Goal: Task Accomplishment & Management: Complete application form

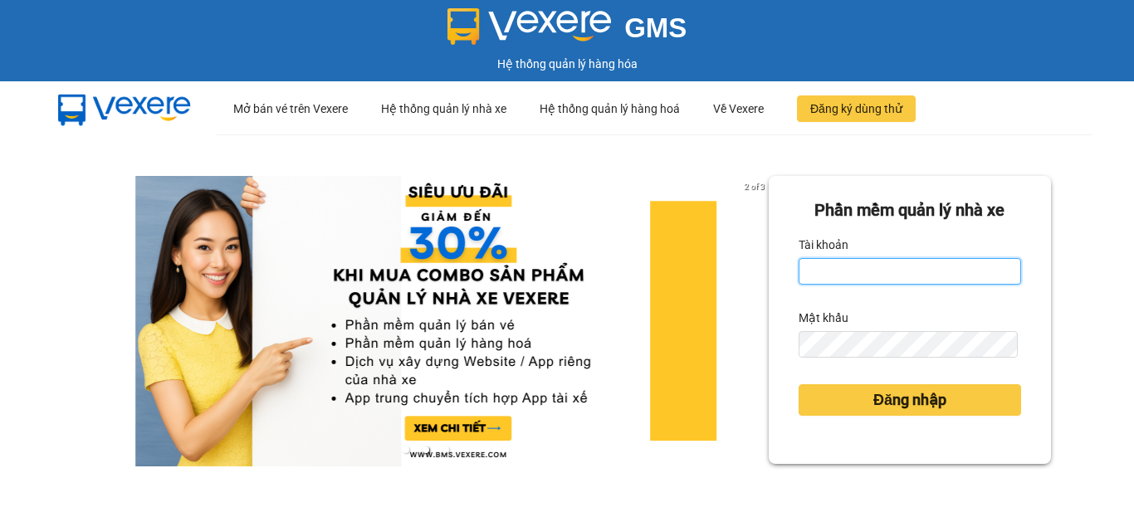
type input "vpbt1.mocthao"
click at [859, 258] on input "vpbt1.mocthao" at bounding box center [909, 271] width 222 height 27
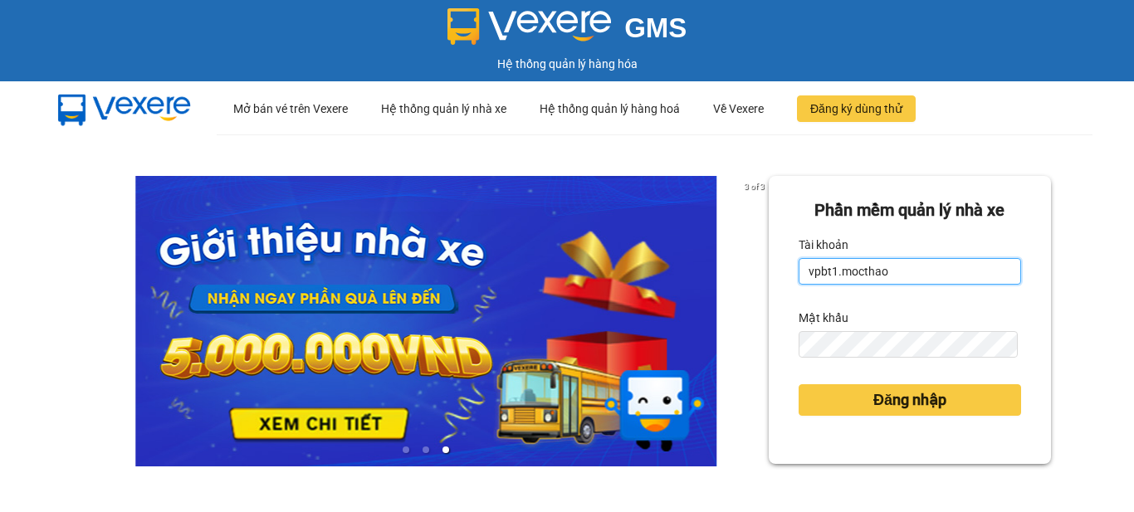
click at [856, 263] on input "vpbt1.mocthao" at bounding box center [909, 271] width 222 height 27
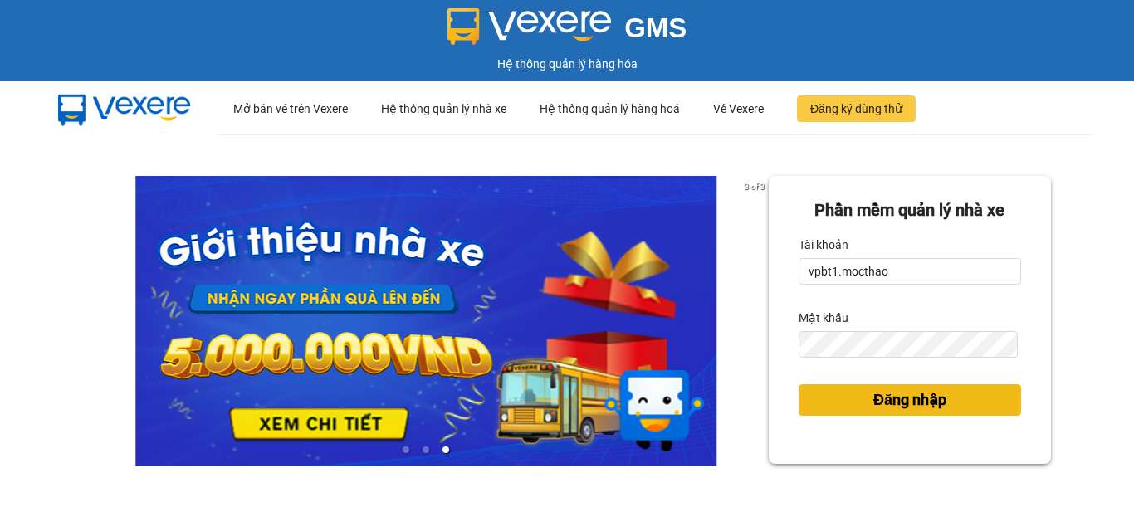
click at [850, 393] on button "Đăng nhập" at bounding box center [909, 400] width 222 height 32
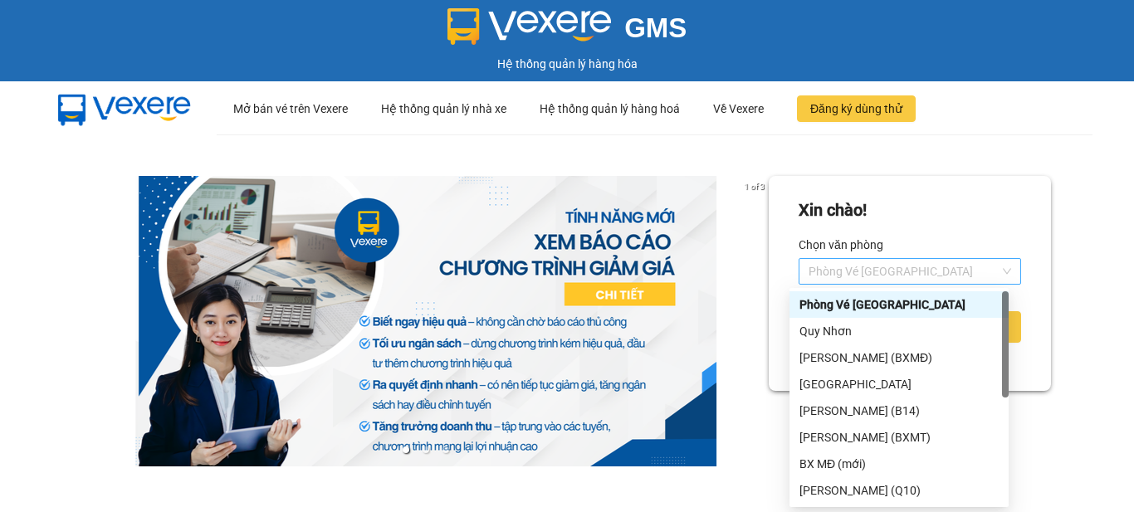
click at [902, 270] on span "Phòng Vé [GEOGRAPHIC_DATA]" at bounding box center [909, 271] width 202 height 25
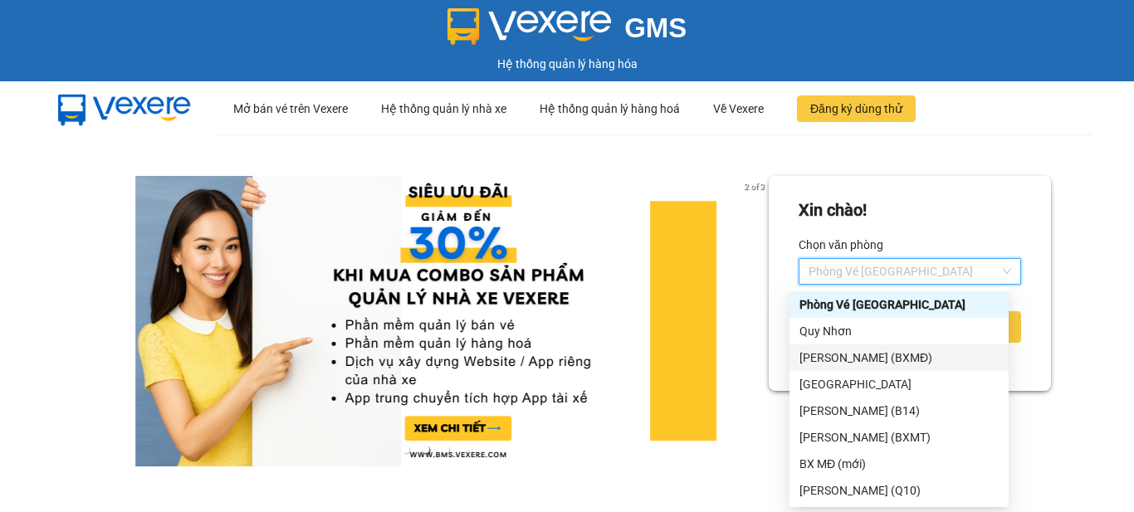
click at [874, 363] on div "[PERSON_NAME] (BXMĐ)" at bounding box center [898, 358] width 199 height 18
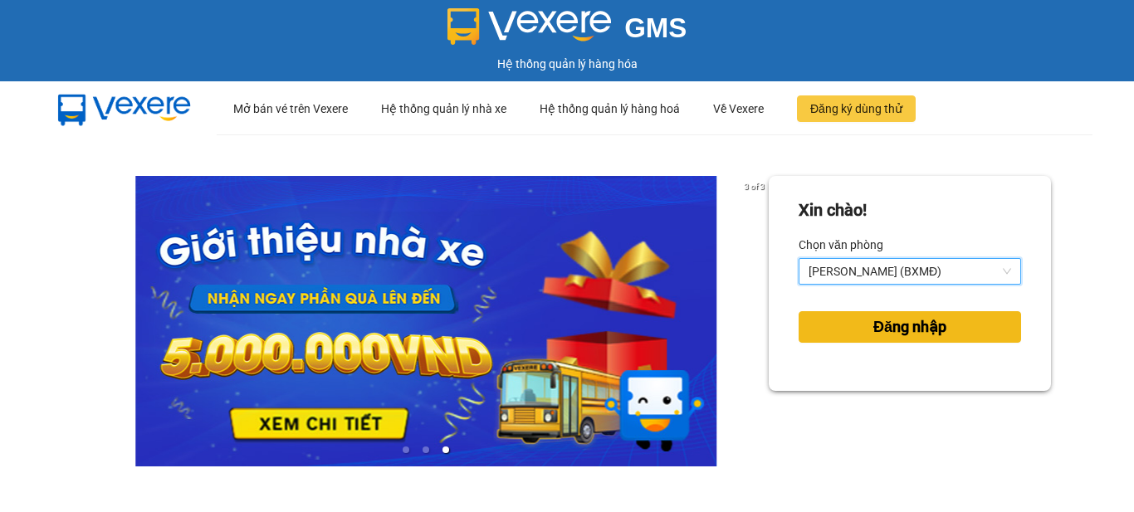
click at [882, 326] on span "Đăng nhập" at bounding box center [909, 326] width 73 height 23
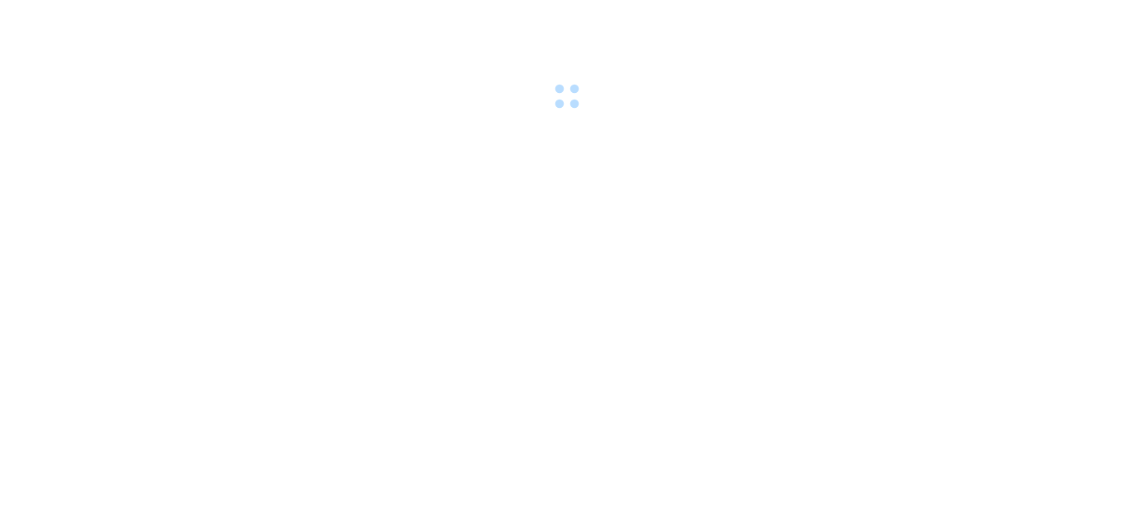
click at [960, 99] on div at bounding box center [567, 57] width 1134 height 115
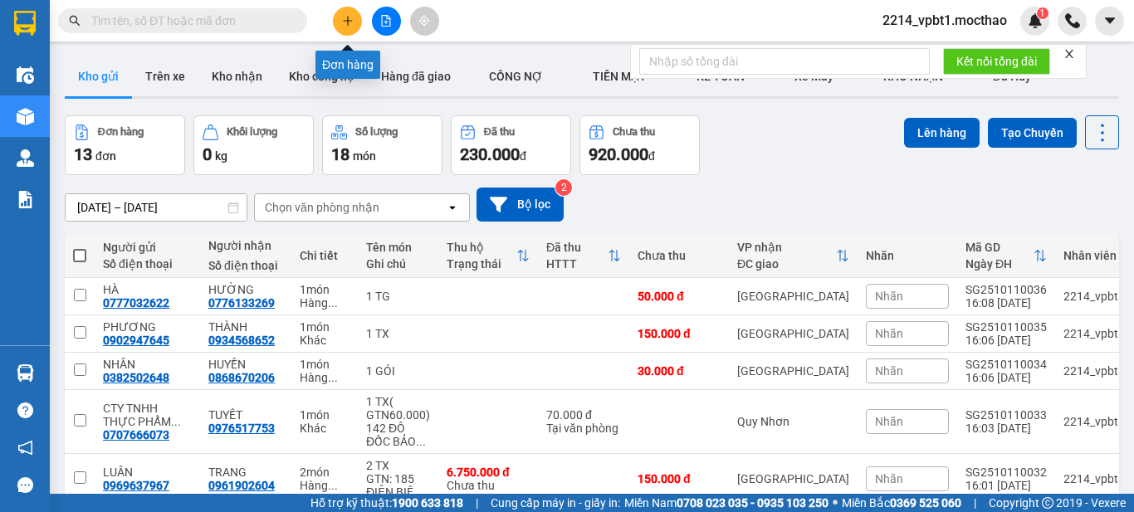
click at [335, 17] on button at bounding box center [347, 21] width 29 height 29
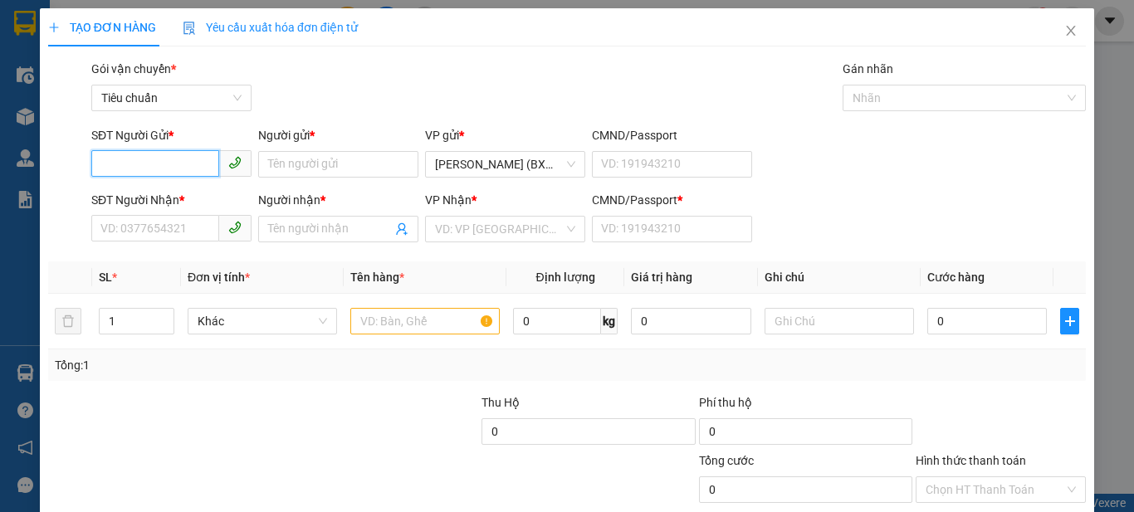
click at [198, 169] on input "SĐT Người Gửi *" at bounding box center [155, 163] width 128 height 27
type input "0339704010"
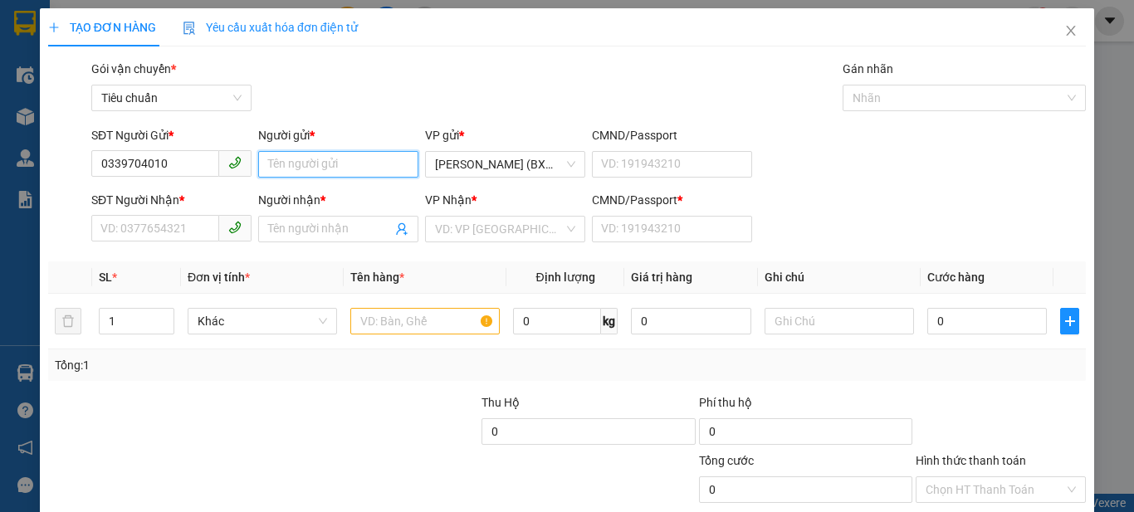
click at [324, 169] on input "Người gửi *" at bounding box center [338, 164] width 160 height 27
type input "HÂN"
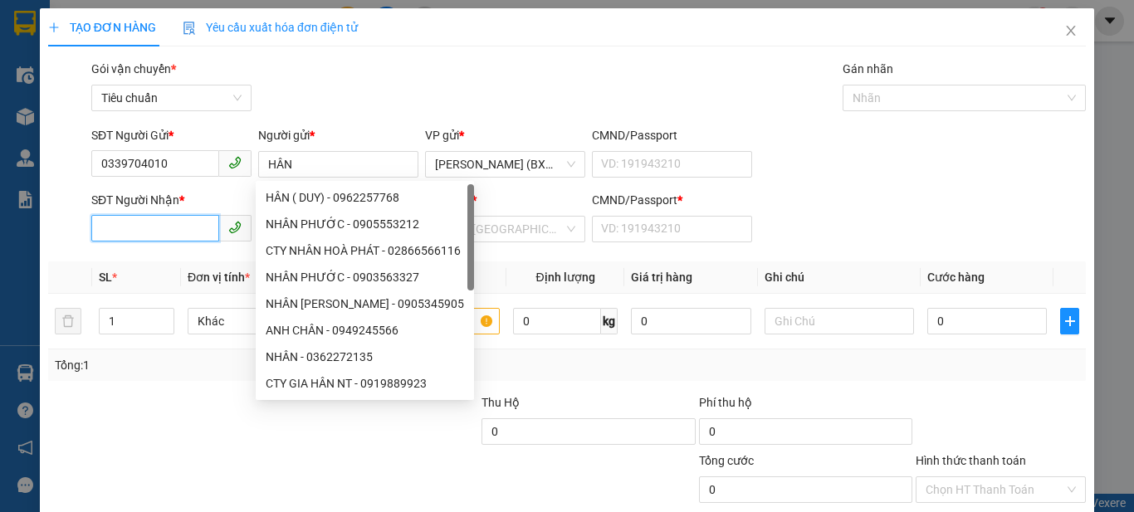
click at [158, 230] on input "SĐT Người Nhận *" at bounding box center [155, 228] width 128 height 27
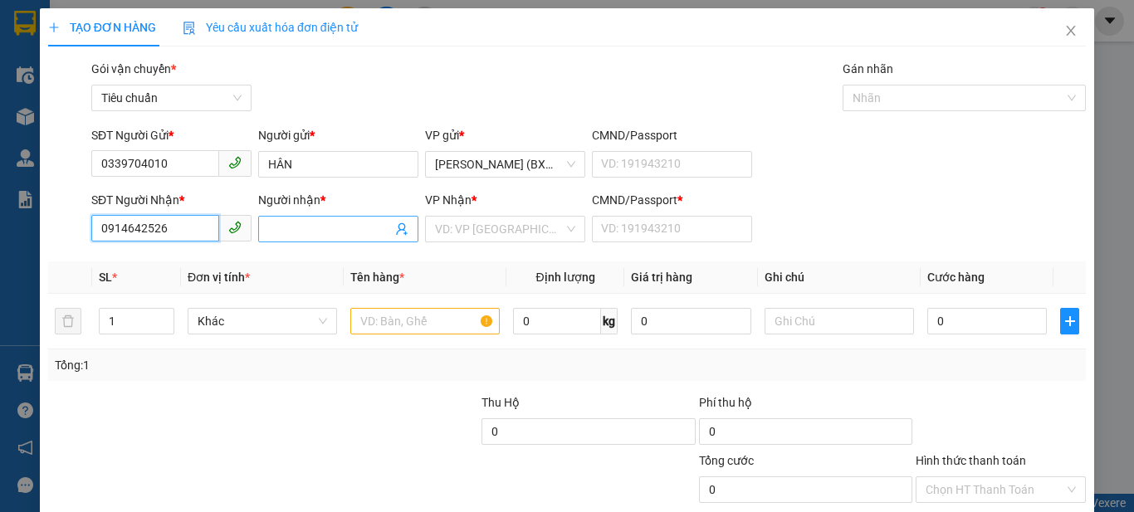
type input "0914642526"
click at [289, 227] on input "Người nhận *" at bounding box center [330, 229] width 124 height 18
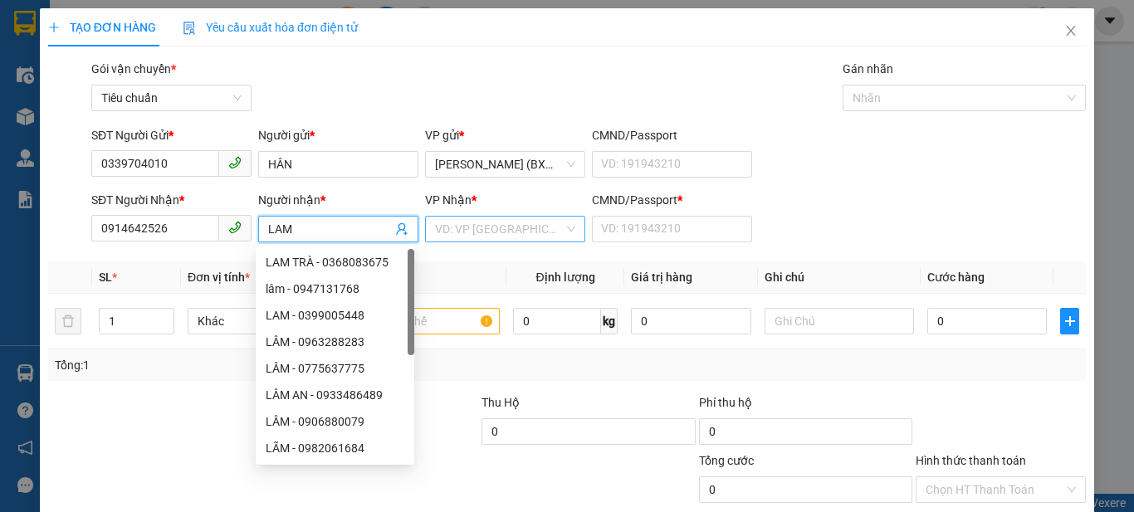
type input "LAM"
click at [483, 238] on input "search" at bounding box center [499, 229] width 129 height 25
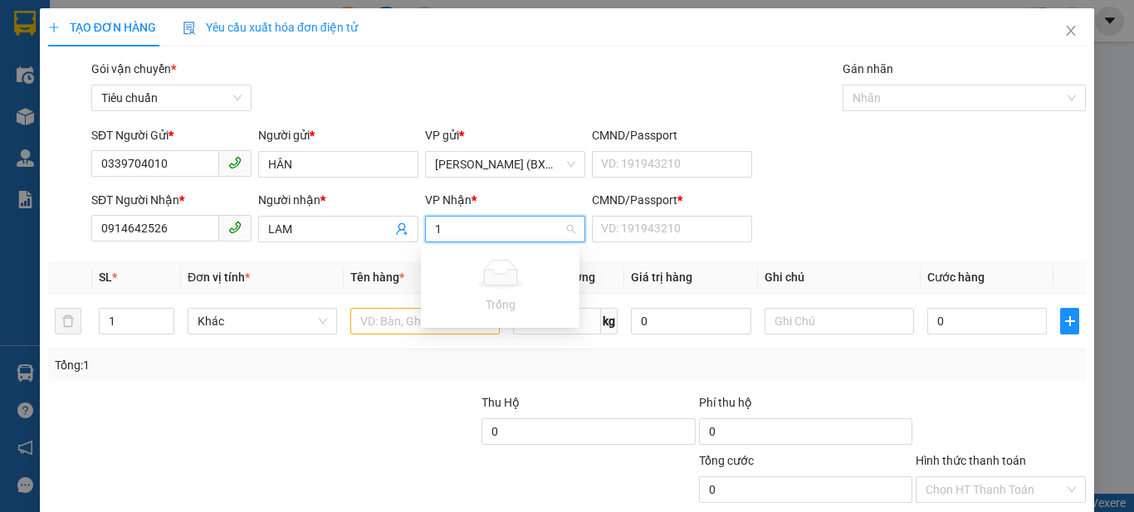
type input "1"
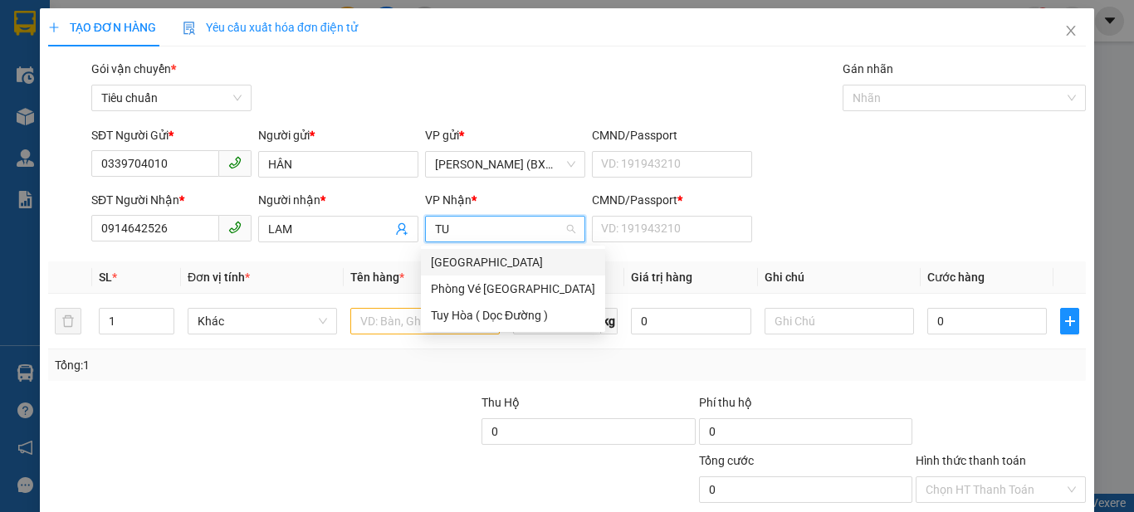
type input "TUY"
click at [536, 260] on div "Tuy Hòa" at bounding box center [513, 262] width 164 height 18
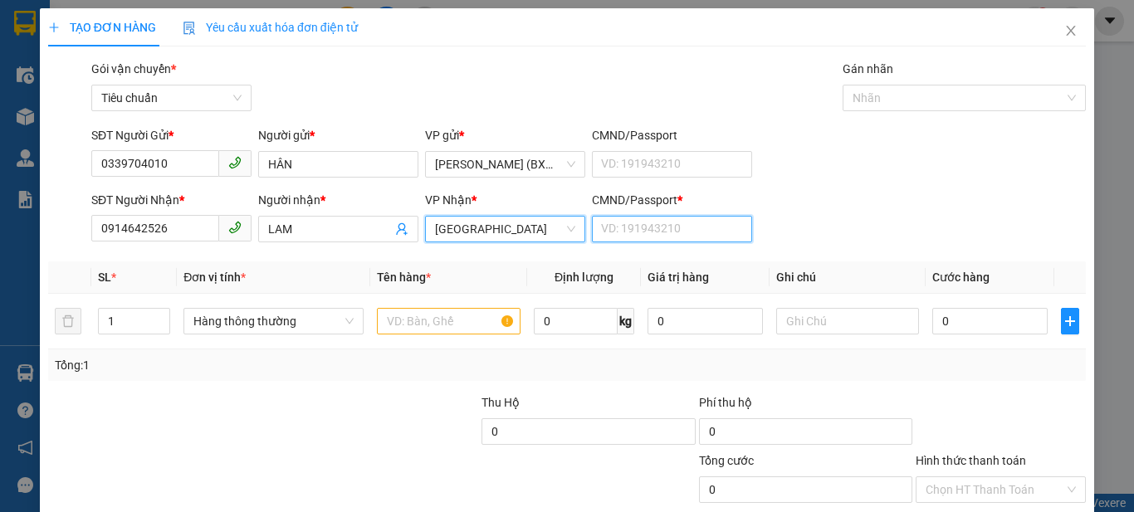
click at [643, 228] on input "CMND/Passport *" at bounding box center [672, 229] width 160 height 27
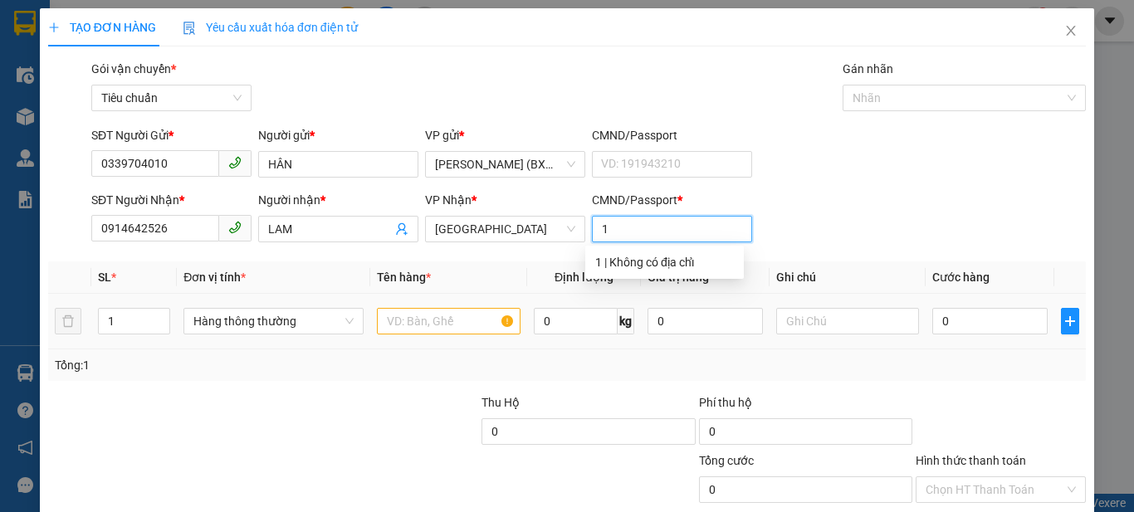
type input "1"
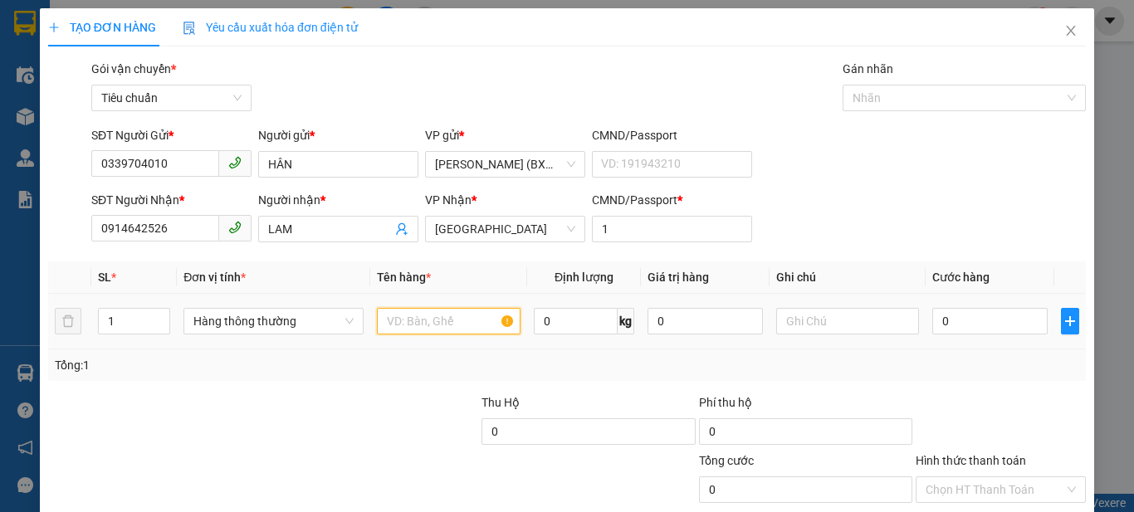
click at [498, 327] on input "text" at bounding box center [449, 321] width 144 height 27
type input "1 KIỆN"
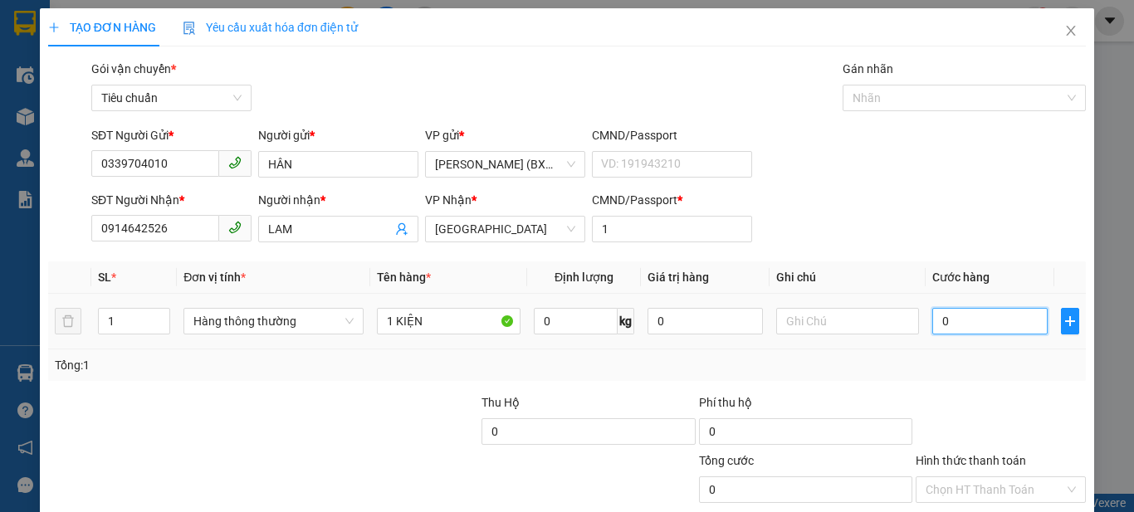
click at [947, 329] on input "0" at bounding box center [989, 321] width 115 height 27
type input "3"
type input "30"
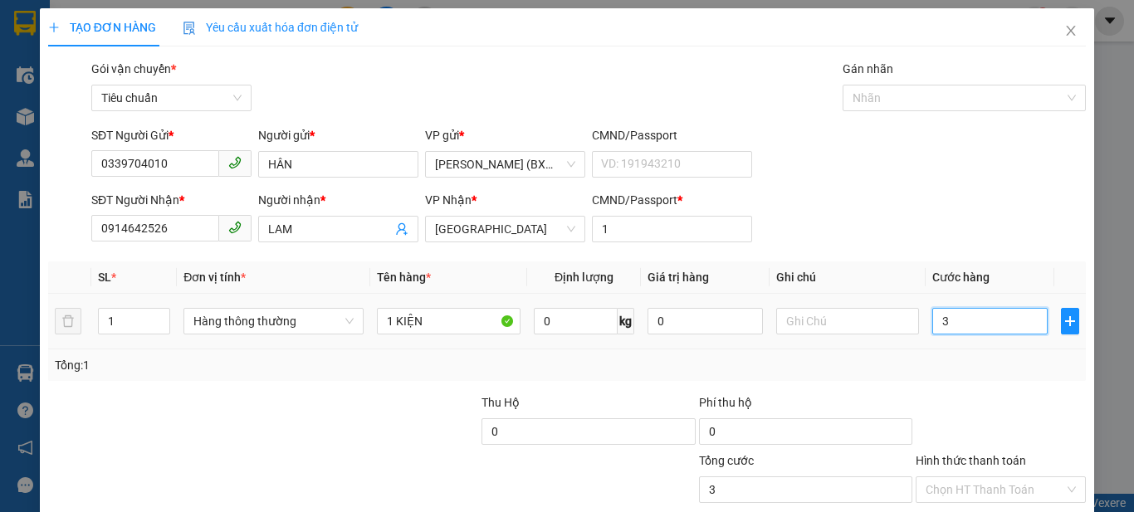
type input "30"
type input "30K"
type input "0"
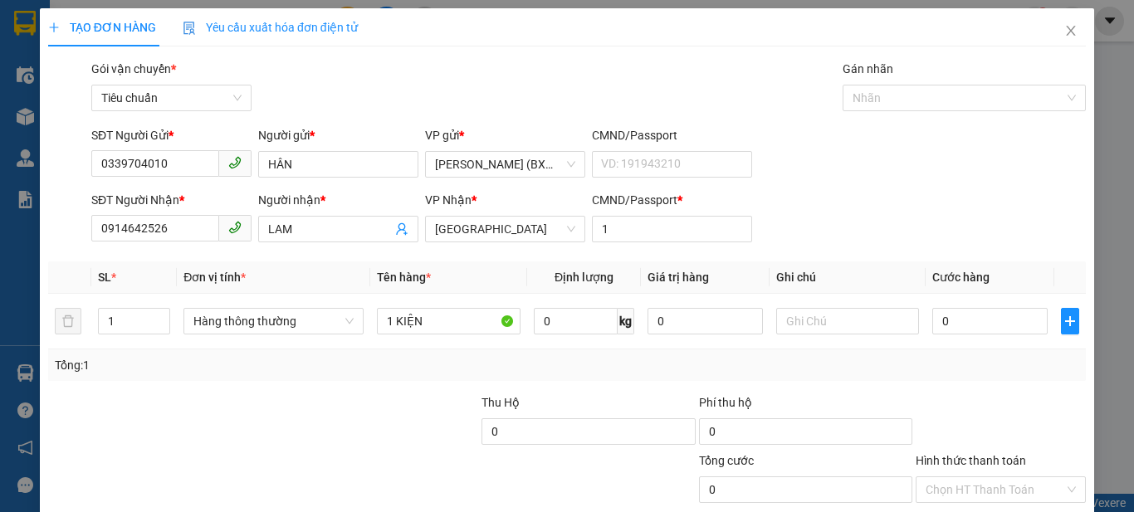
click at [930, 228] on div "SĐT Người Nhận * 0914642526 Người nhận * LAM VP Nhận * Tuy Hòa CMND/Passport * 1" at bounding box center [588, 220] width 1001 height 58
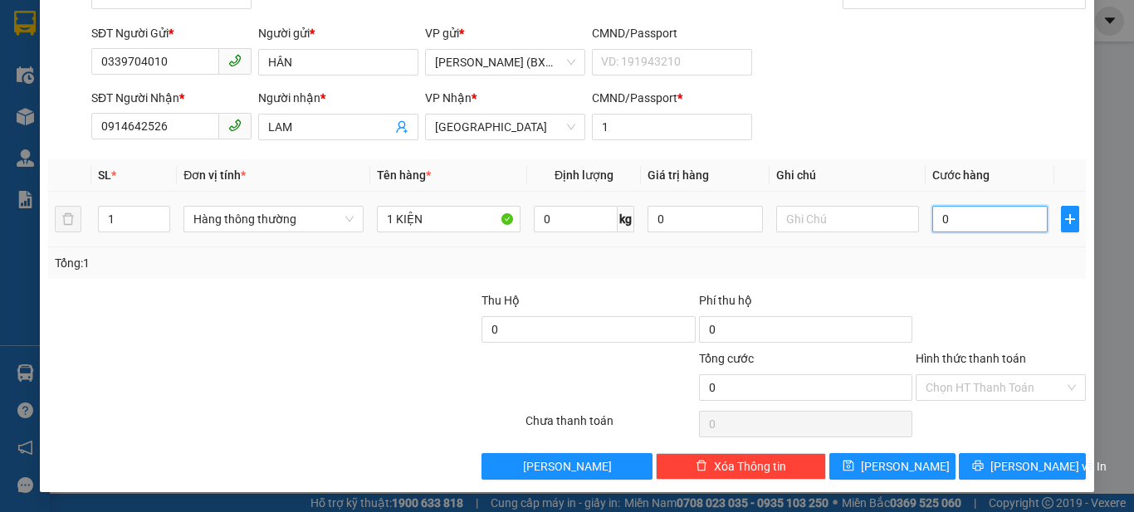
click at [949, 207] on input "0" at bounding box center [989, 219] width 115 height 27
type input "3"
type input "30"
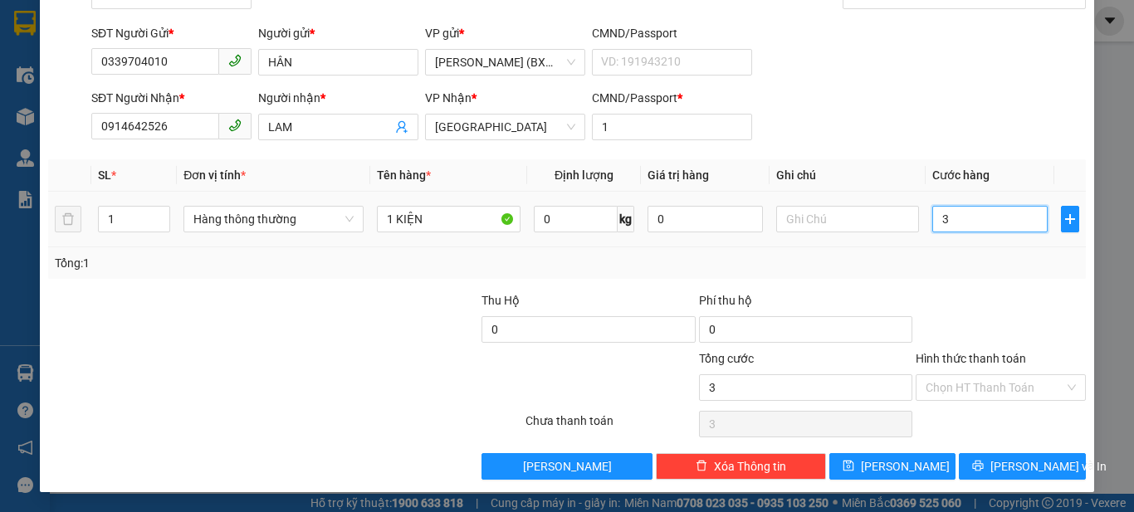
type input "30"
type input "30.000"
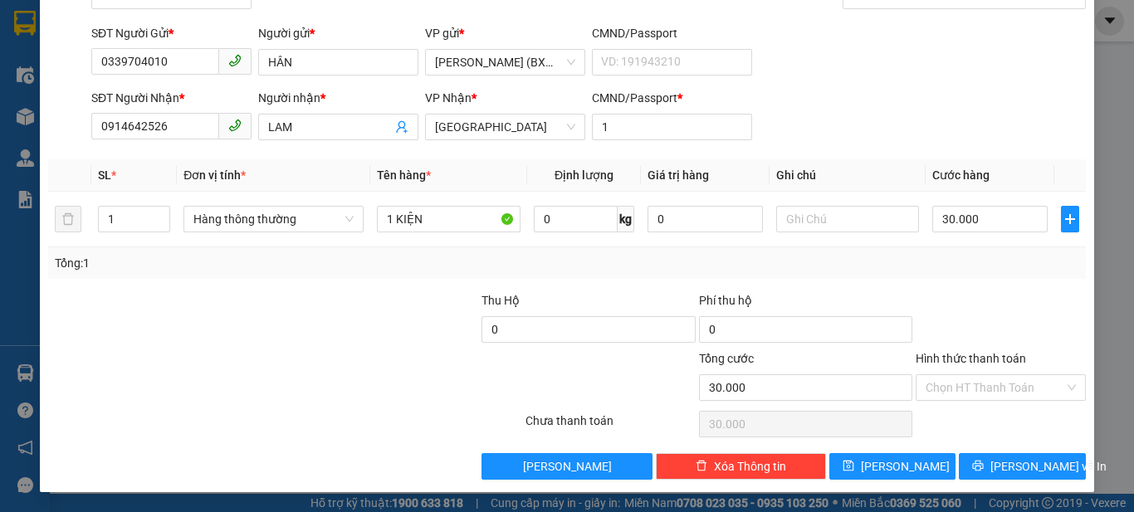
click at [977, 285] on div "Transit Pickup Surcharge Ids Transit Deliver Surcharge Ids Transit Deliver Surc…" at bounding box center [566, 219] width 1037 height 522
click at [983, 460] on icon "printer" at bounding box center [978, 466] width 12 height 12
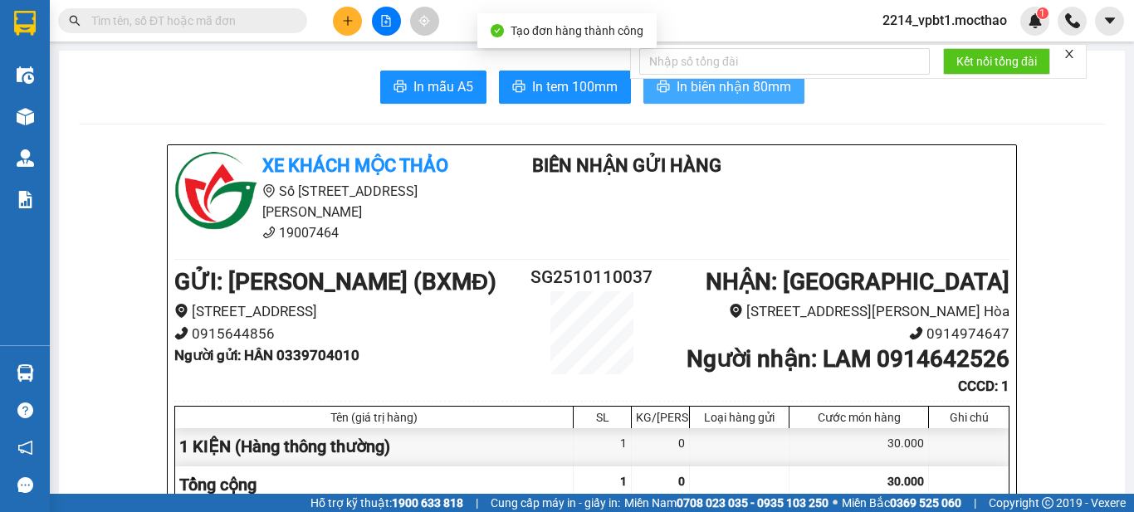
click at [760, 92] on span "In biên nhận 80mm" at bounding box center [733, 86] width 115 height 21
